Goal: Entertainment & Leisure: Consume media (video, audio)

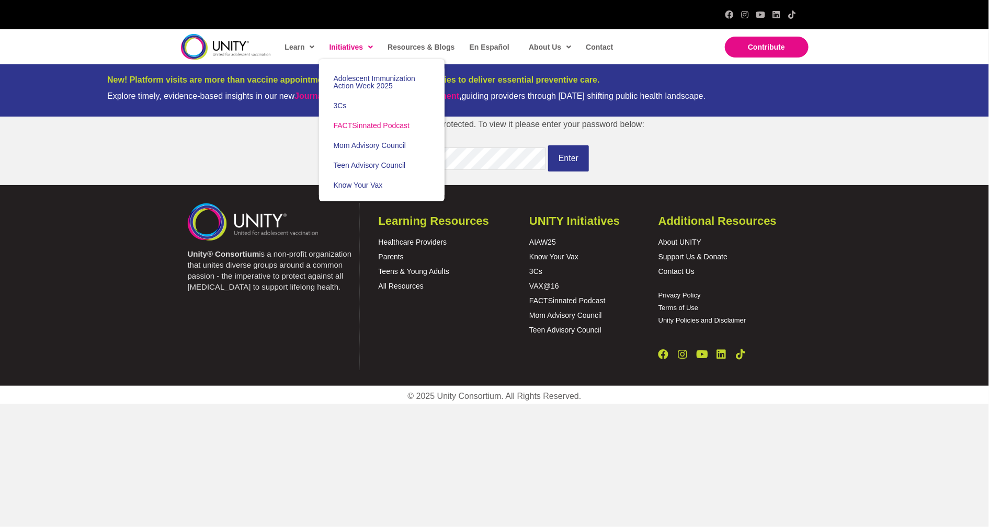
click at [375, 126] on span "FACTSinnated Podcast" at bounding box center [372, 125] width 76 height 8
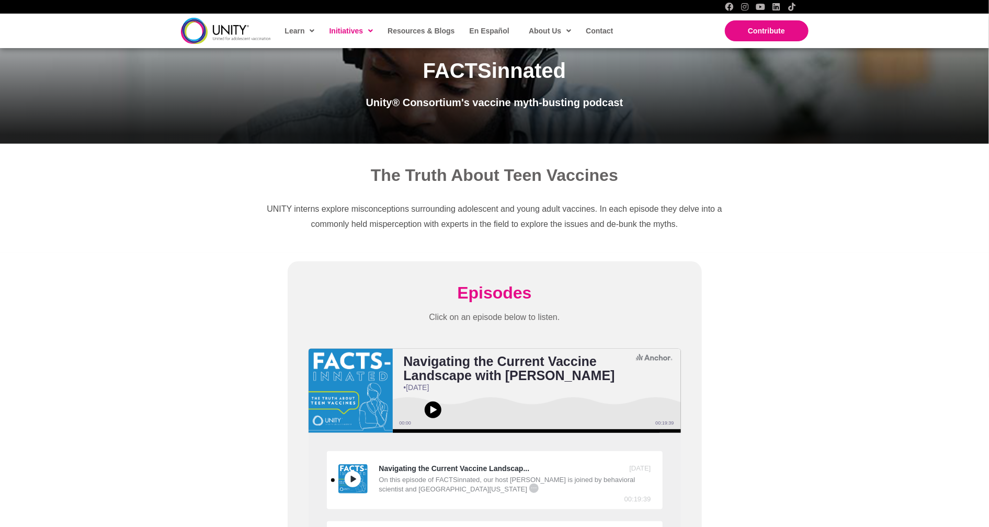
scroll to position [283, 0]
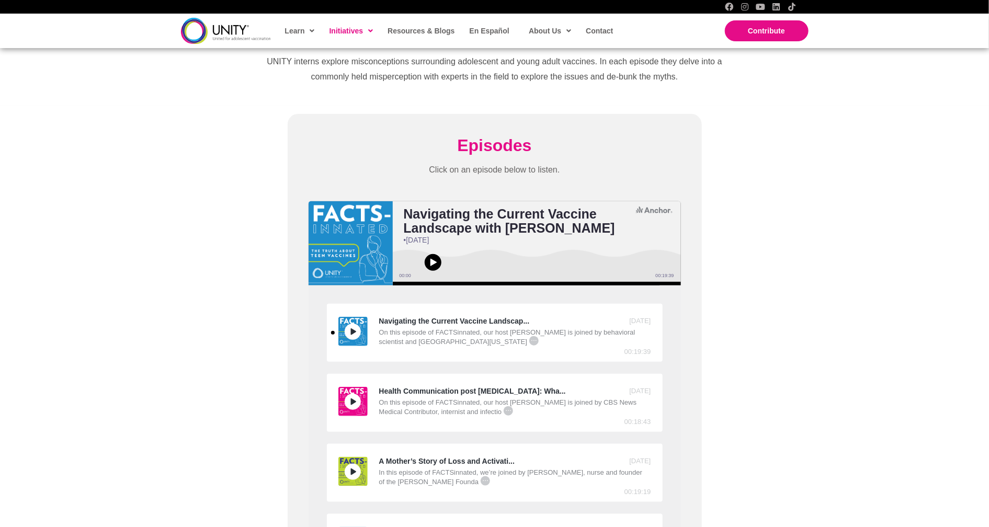
scroll to position [197, 0]
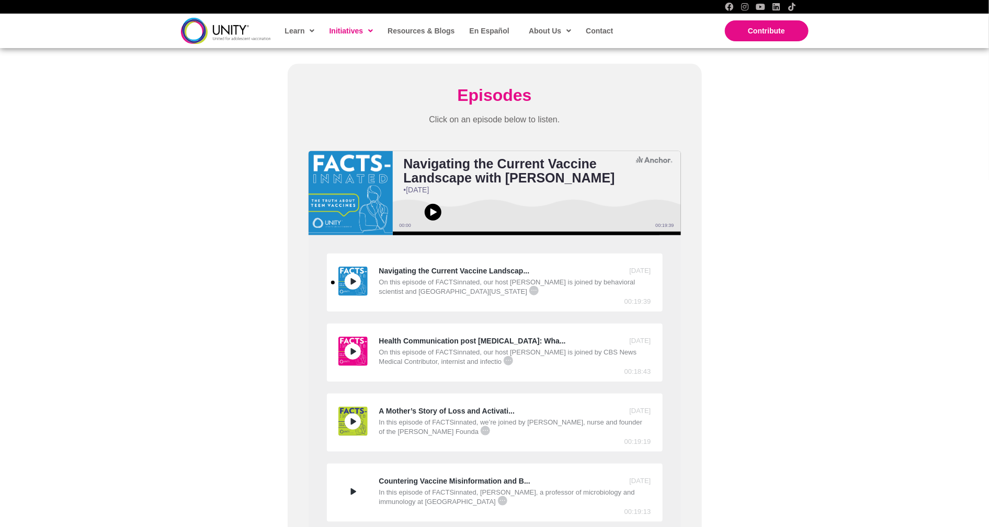
scroll to position [328, 0]
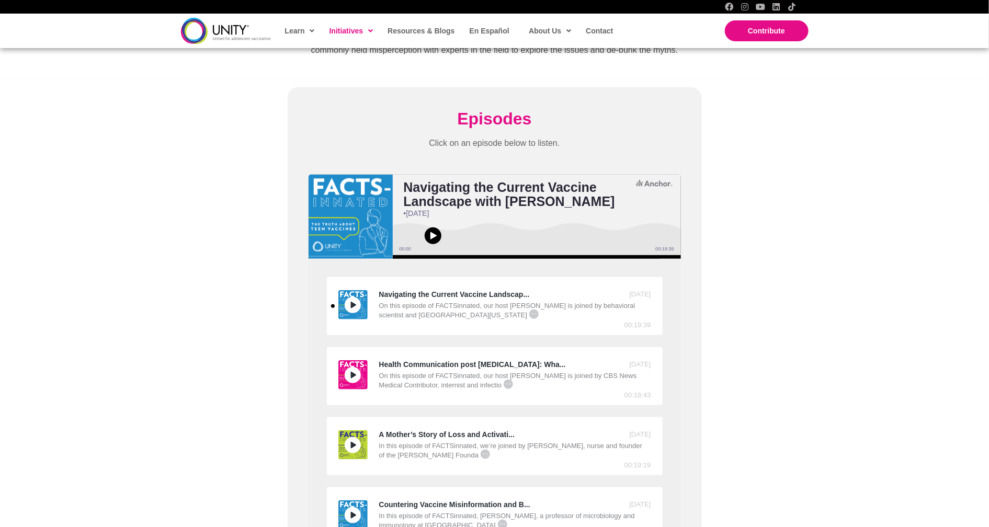
click at [512, 125] on span "Episodes" at bounding box center [494, 118] width 74 height 19
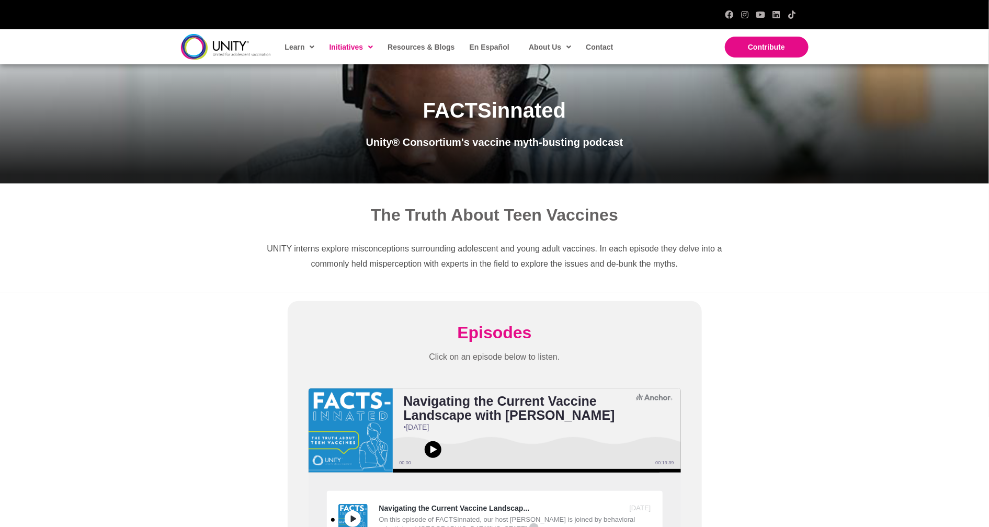
scroll to position [2, 0]
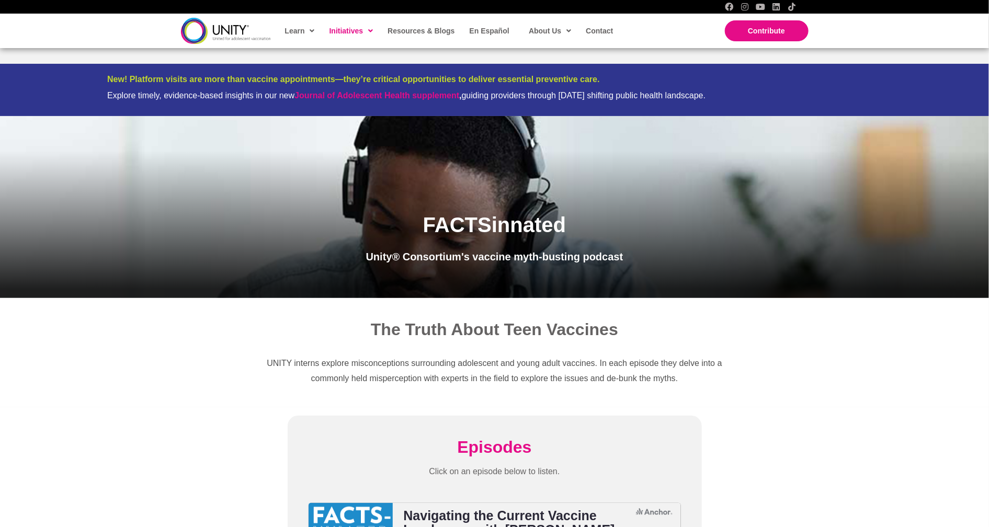
scroll to position [433, 0]
